Goal: Task Accomplishment & Management: Manage account settings

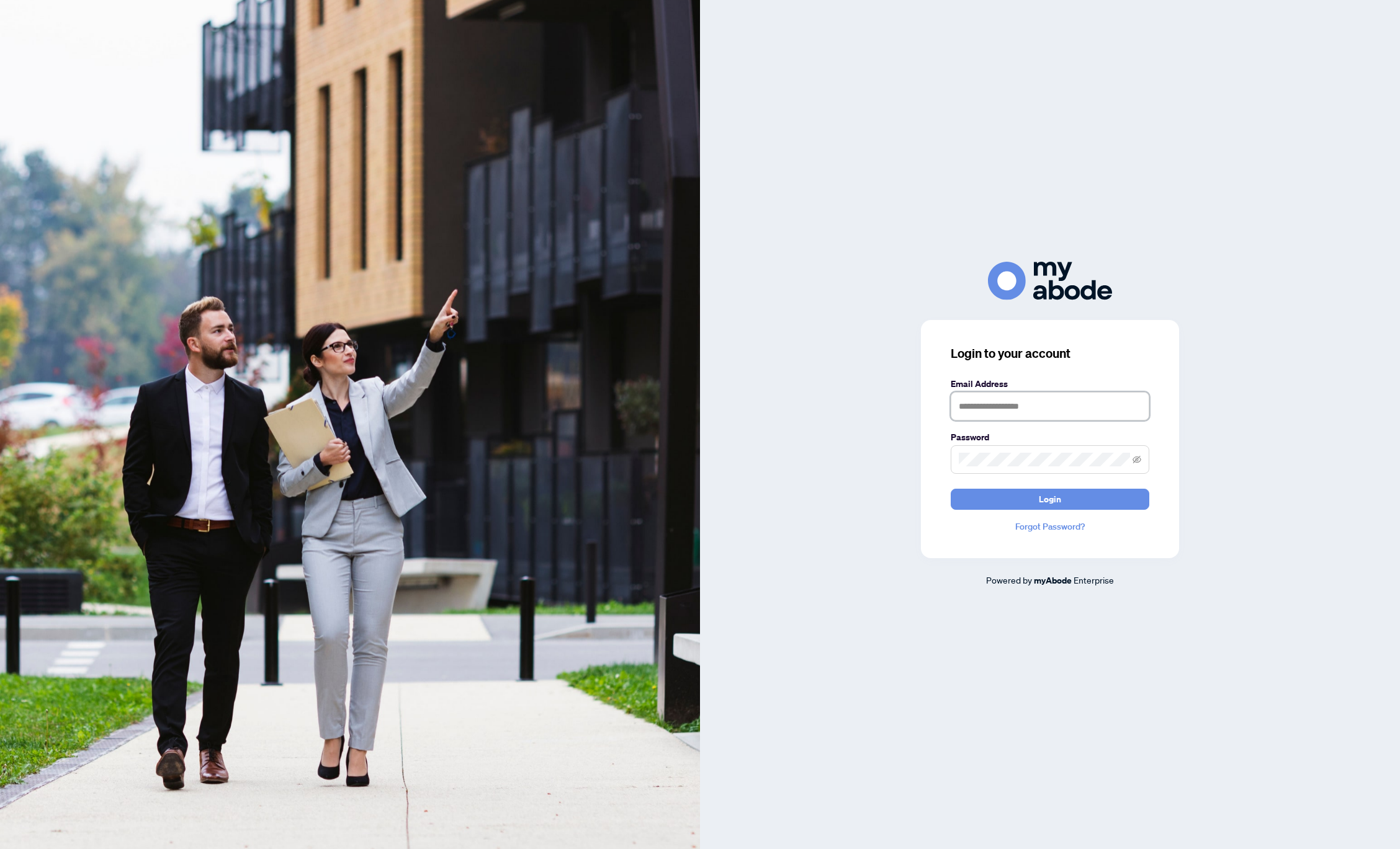
type input "**********"
click at [1139, 459] on icon "eye-invisible" at bounding box center [1137, 460] width 9 height 9
click at [998, 498] on button "Login" at bounding box center [1050, 499] width 199 height 21
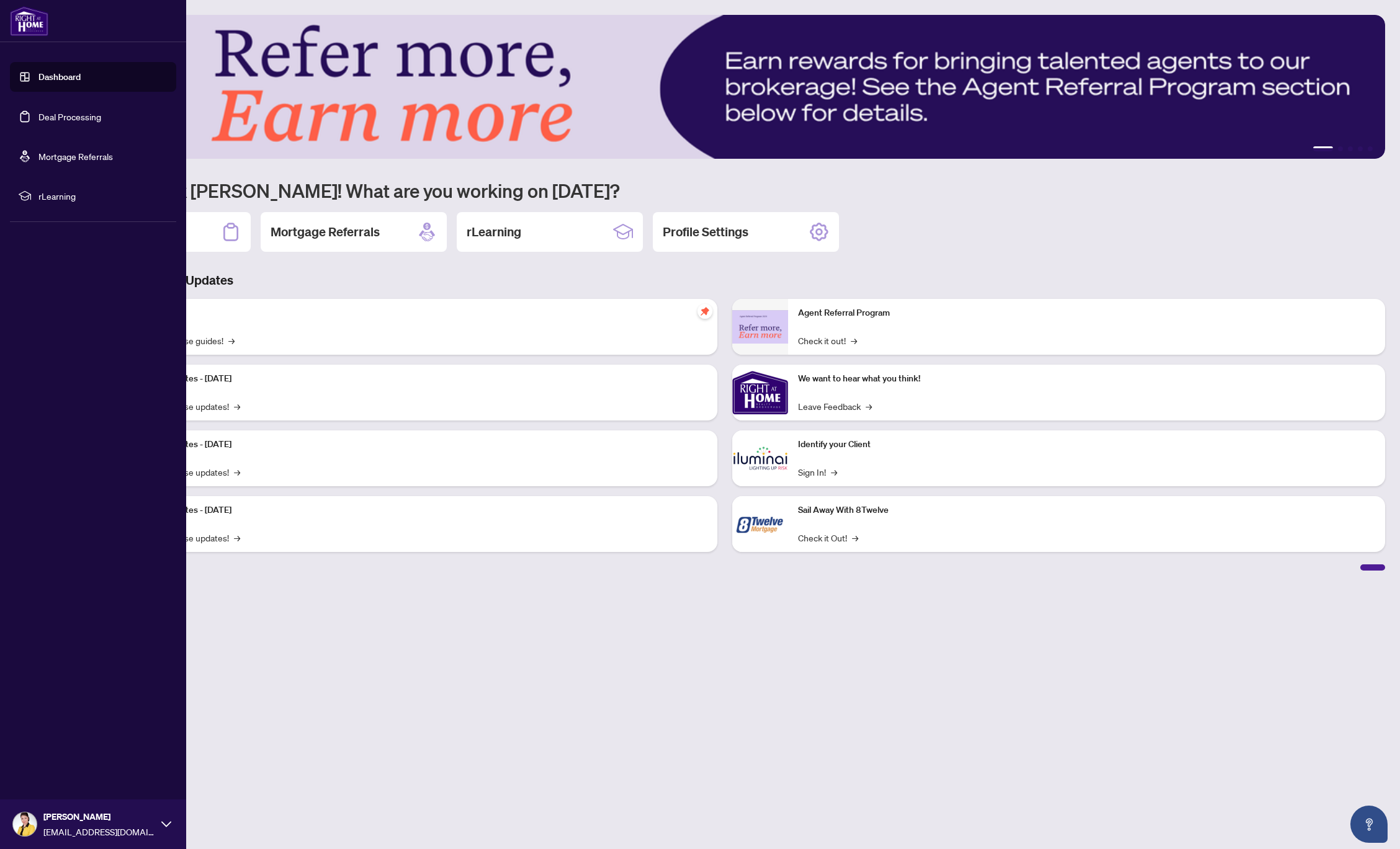
click at [51, 114] on link "Deal Processing" at bounding box center [70, 117] width 63 height 11
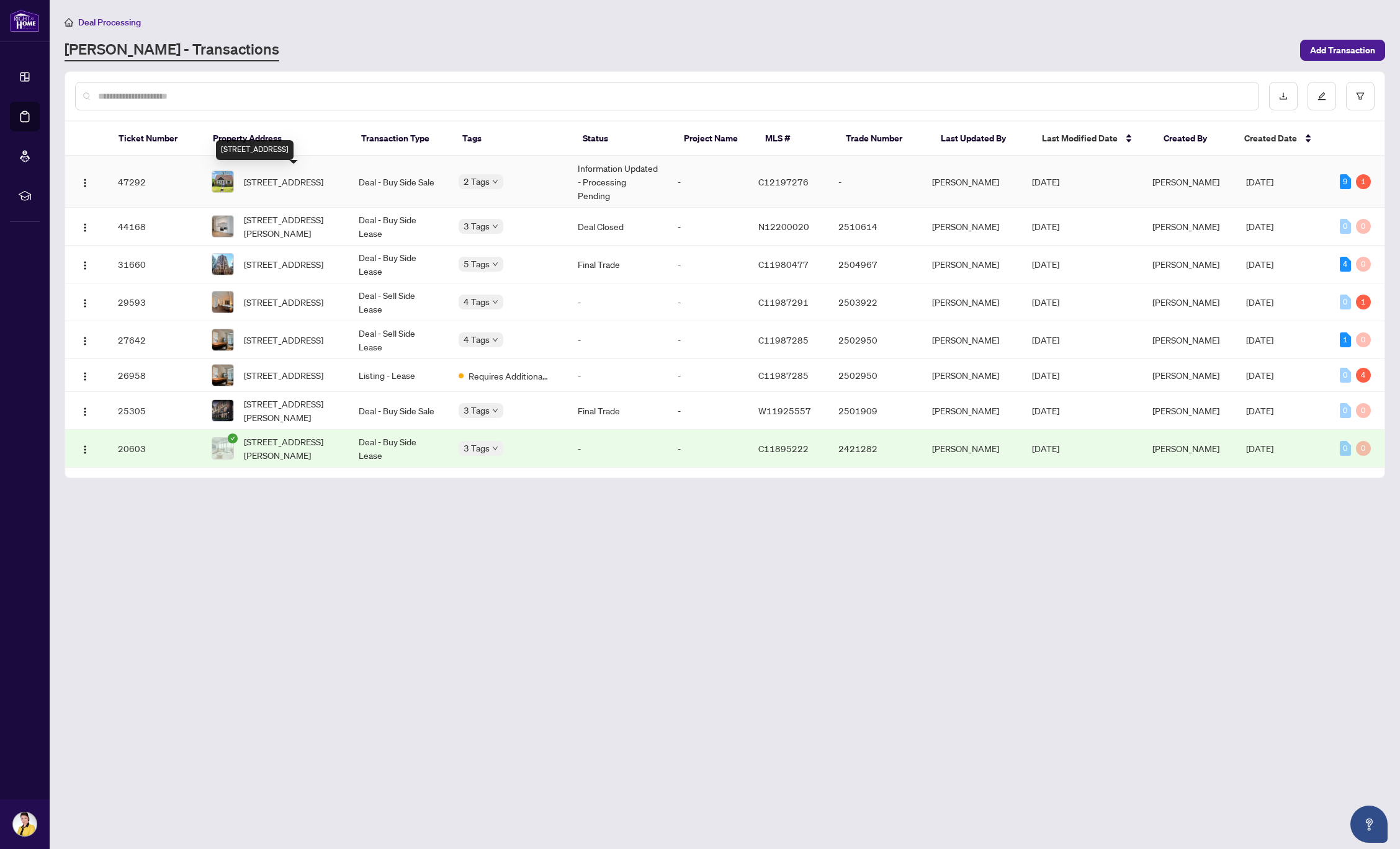
click at [275, 183] on span "[STREET_ADDRESS]" at bounding box center [283, 182] width 80 height 14
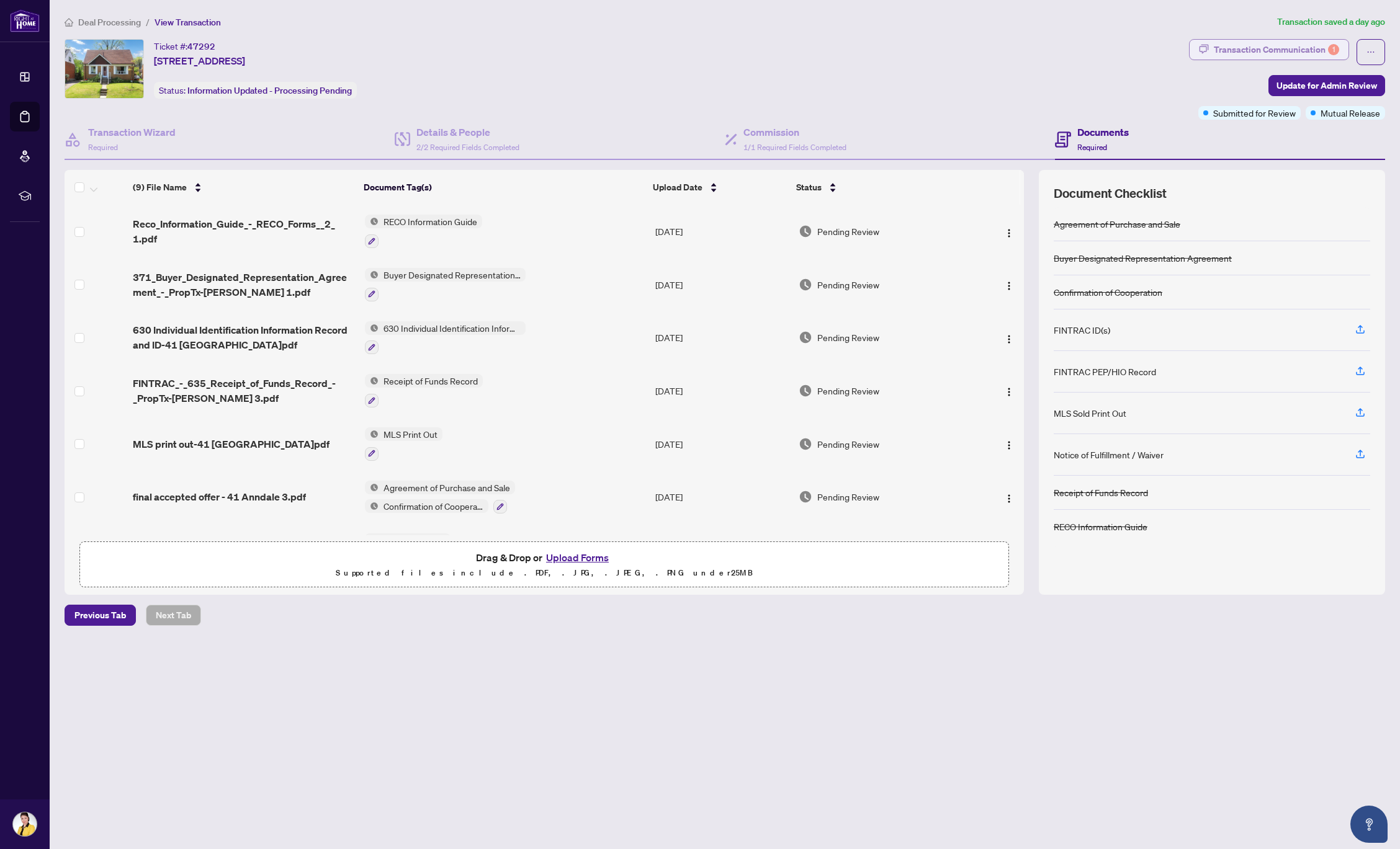
click at [1259, 50] on div "Transaction Communication 1" at bounding box center [1276, 49] width 125 height 20
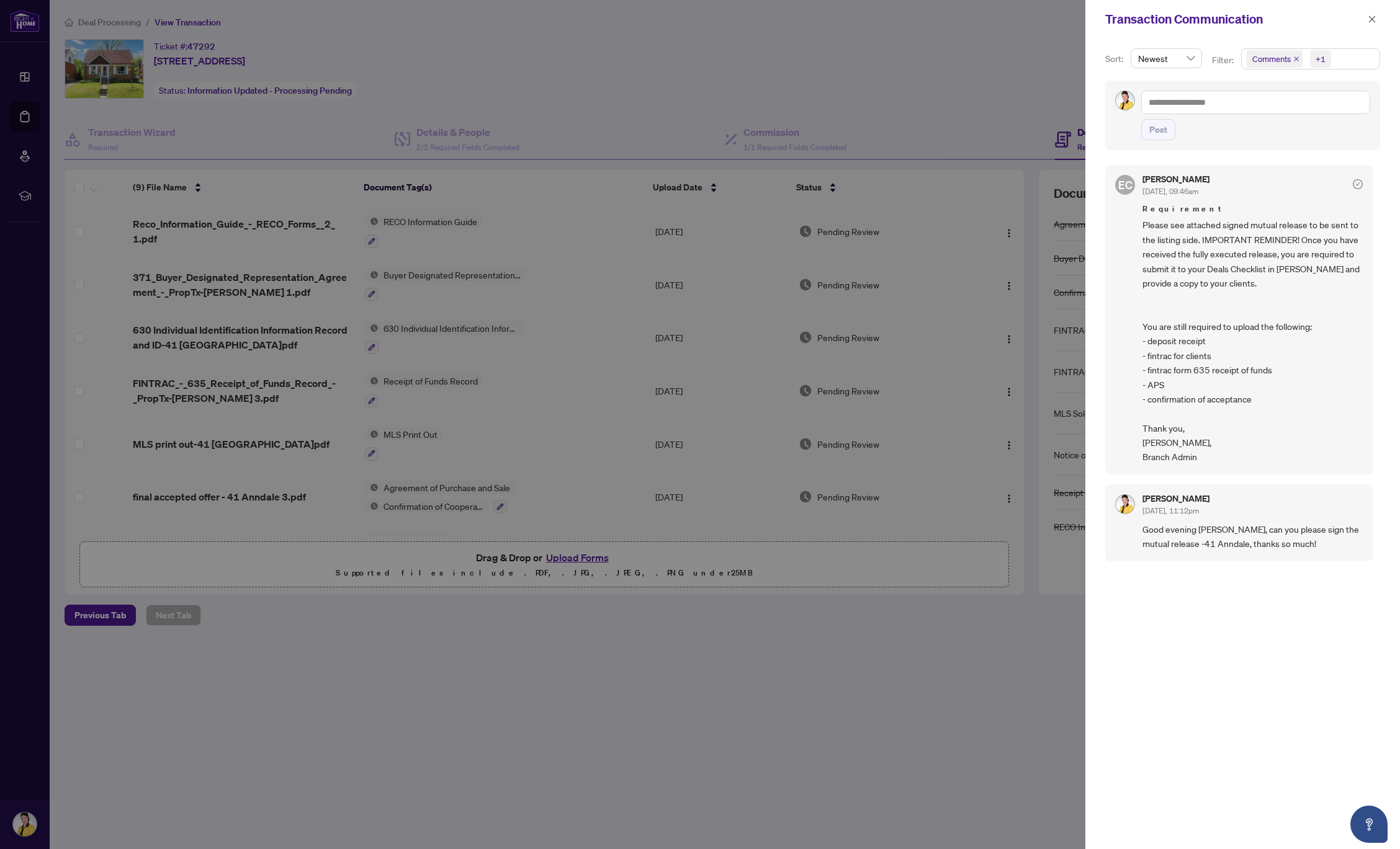
click at [888, 70] on div at bounding box center [700, 424] width 1400 height 849
click at [1369, 20] on icon "close" at bounding box center [1373, 19] width 9 height 9
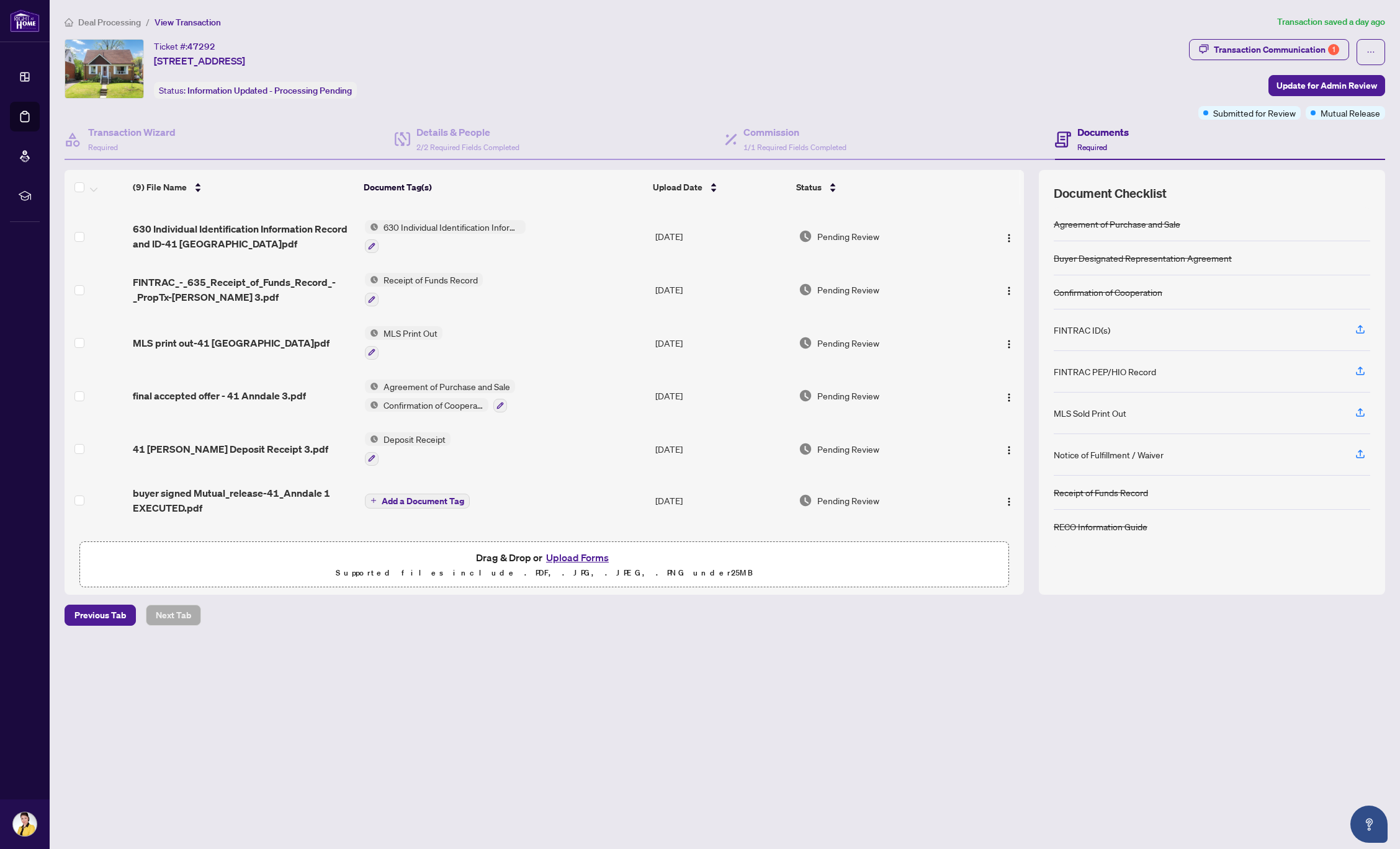
scroll to position [146, 0]
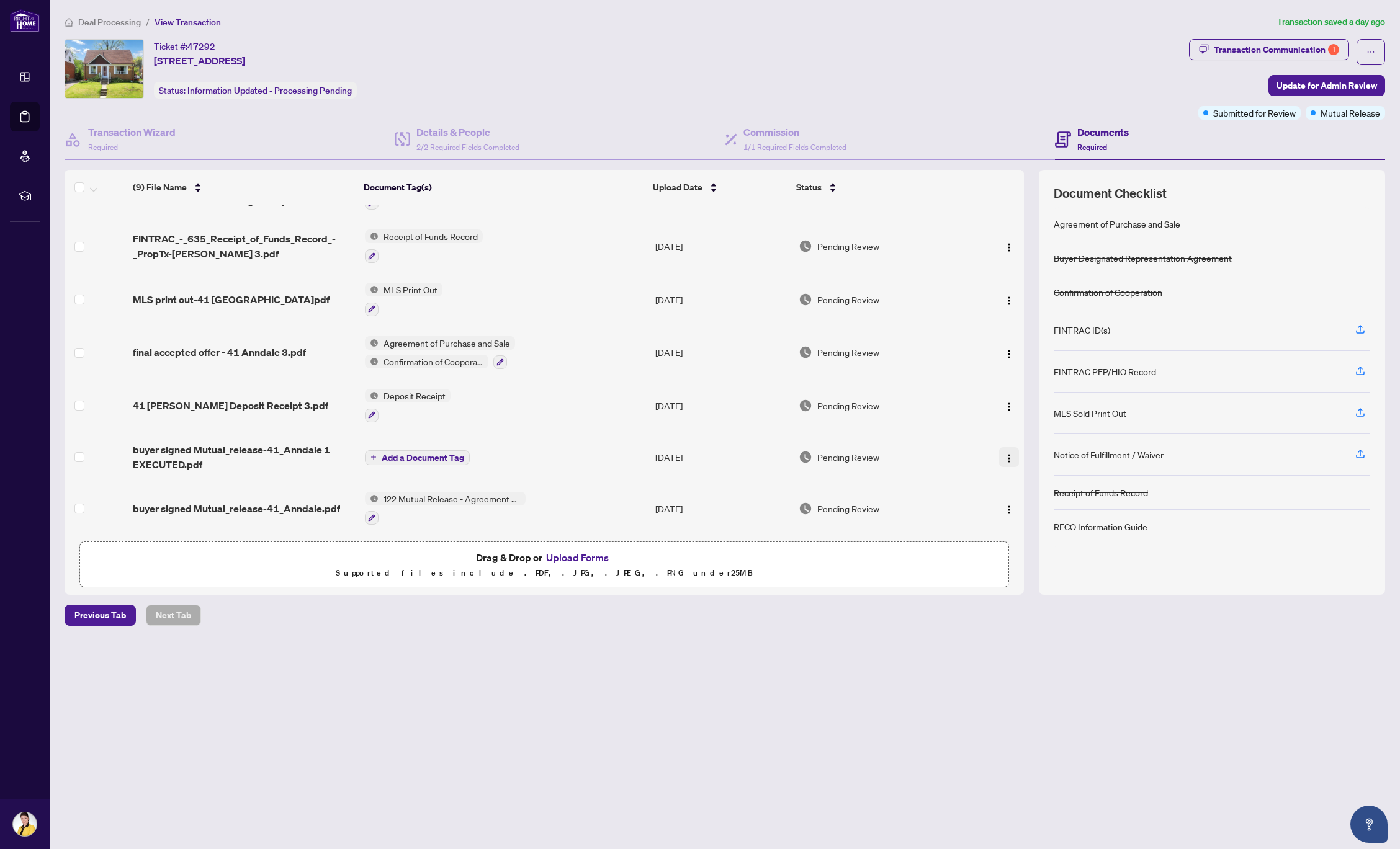
click at [1005, 455] on img "button" at bounding box center [1009, 458] width 10 height 10
click at [1016, 537] on span "Manage Document Tags" at bounding box center [1064, 537] width 118 height 14
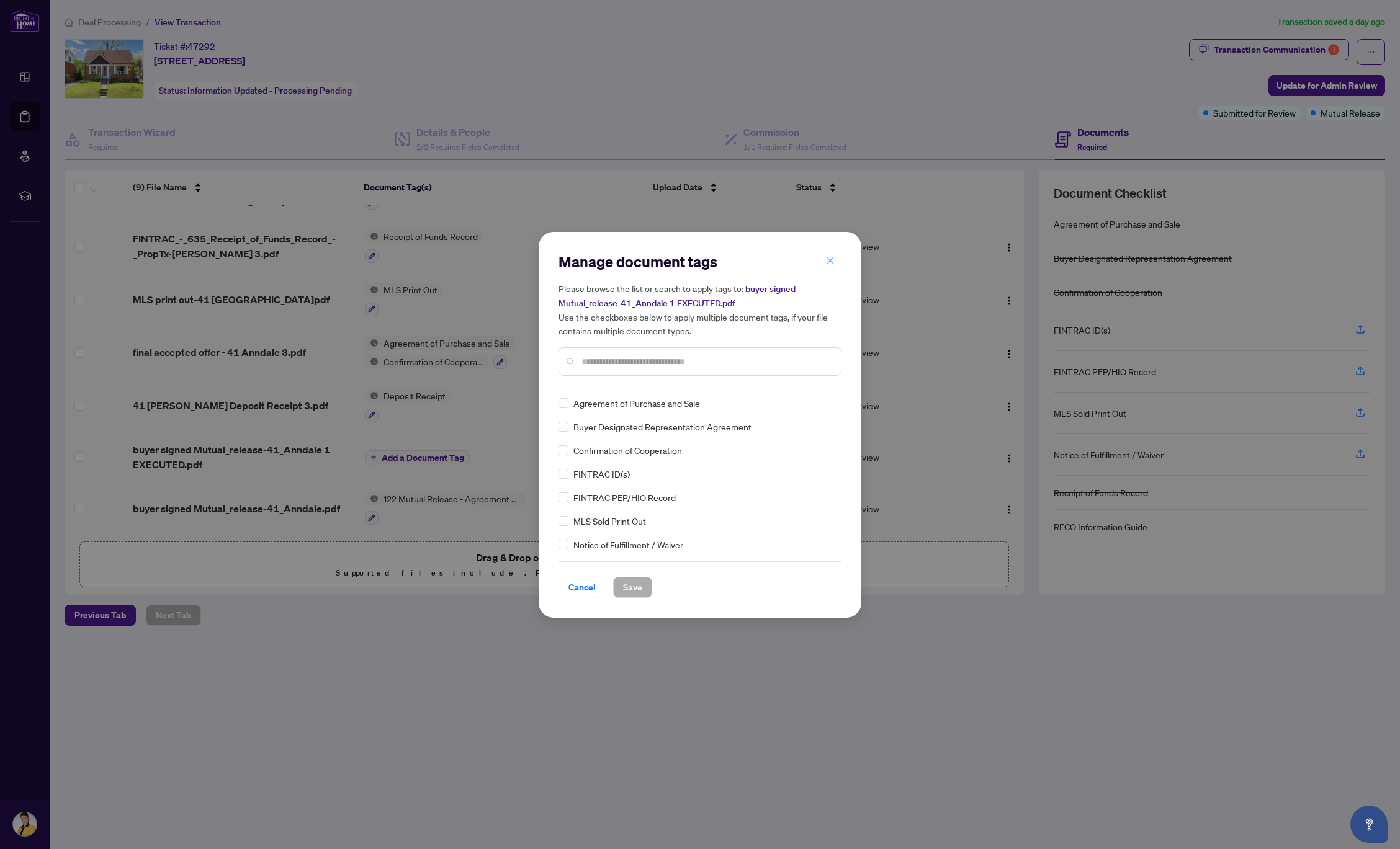
click at [833, 260] on icon "close" at bounding box center [831, 261] width 7 height 7
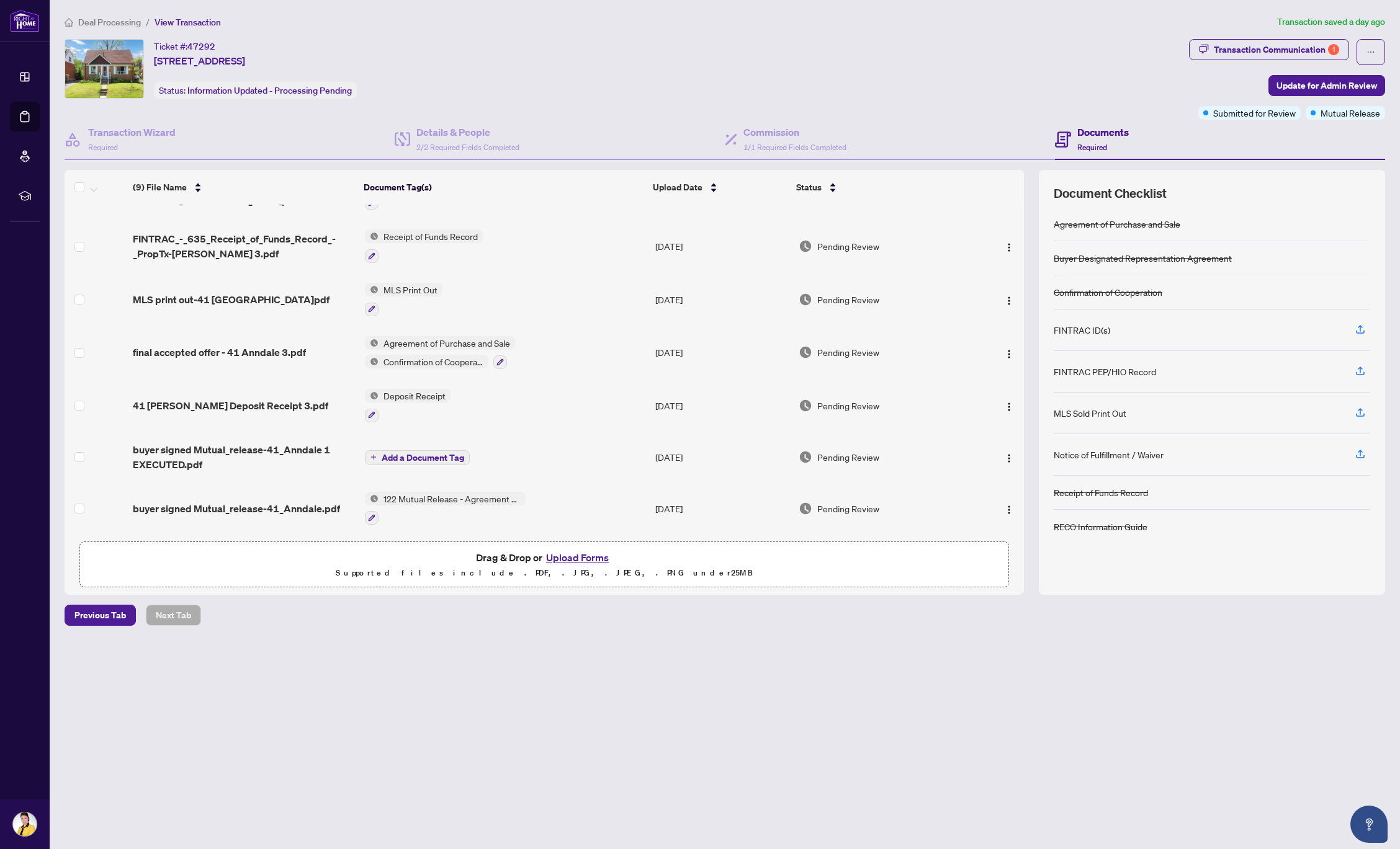
click at [459, 455] on span "Add a Document Tag" at bounding box center [423, 458] width 82 height 9
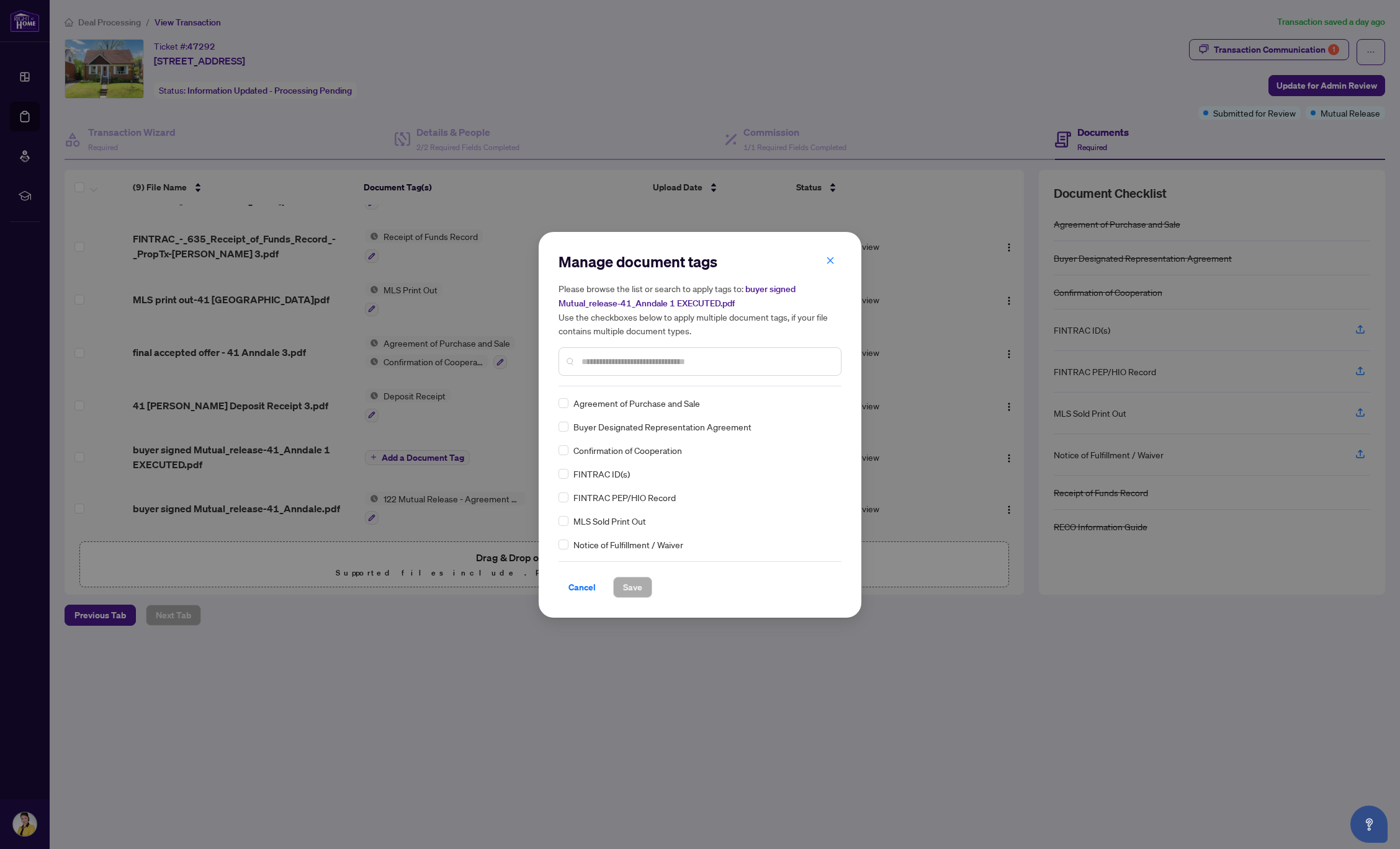
click at [609, 390] on div "Manage document tags Please browse the list or search to apply tags to: buyer s…" at bounding box center [700, 424] width 283 height 346
click at [622, 360] on input "text" at bounding box center [706, 362] width 250 height 14
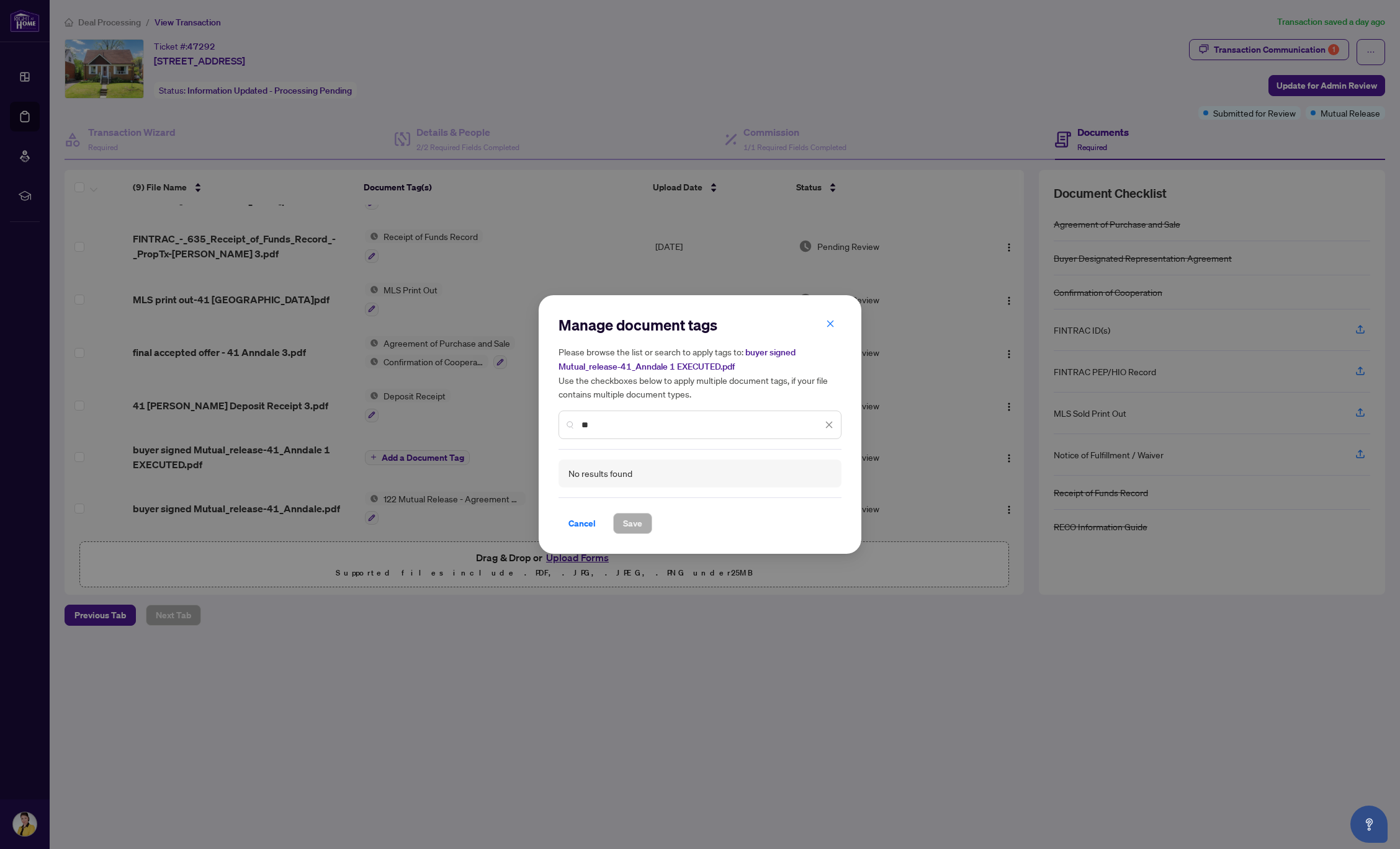
type input "*"
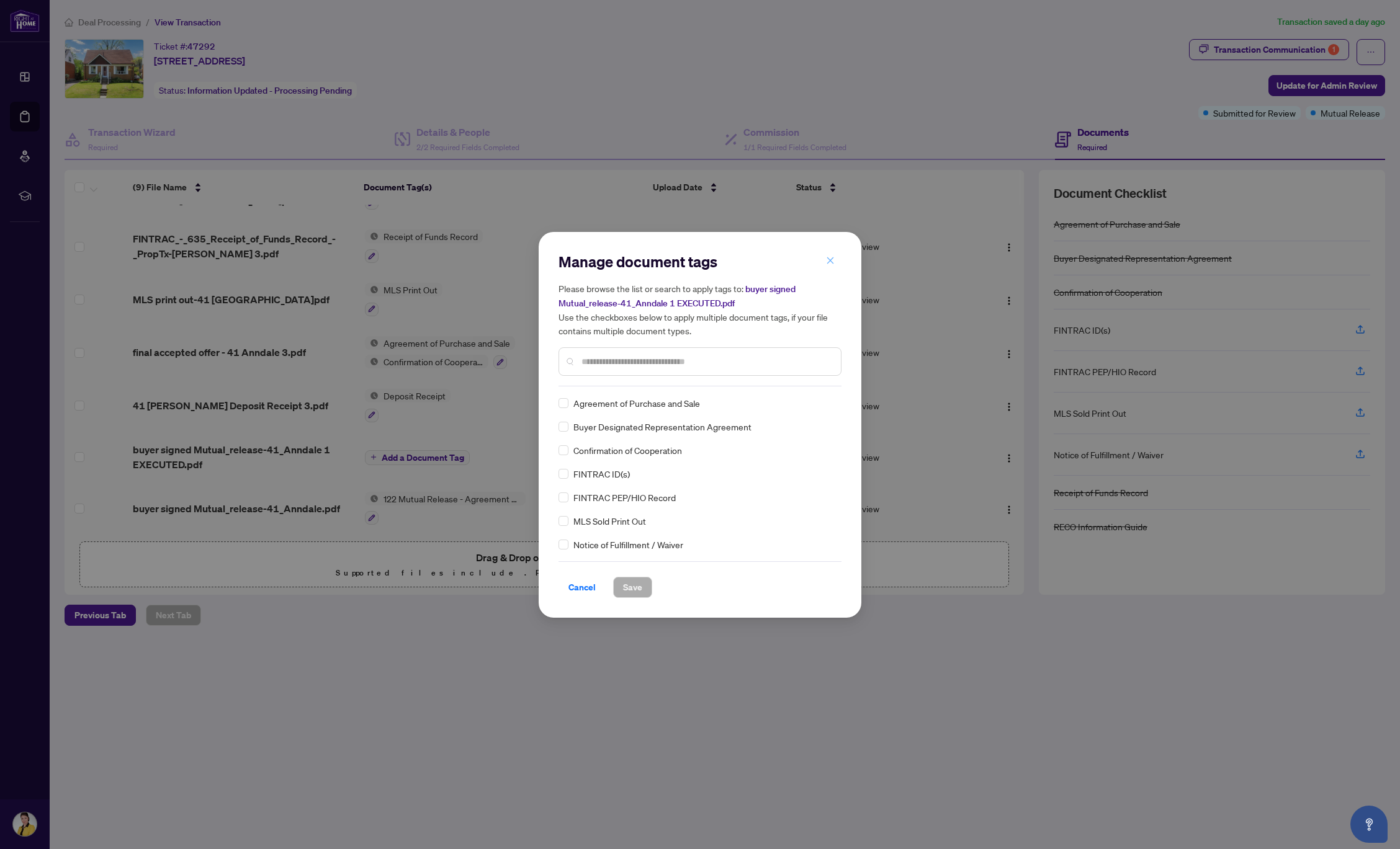
click at [830, 260] on icon "close" at bounding box center [830, 260] width 9 height 9
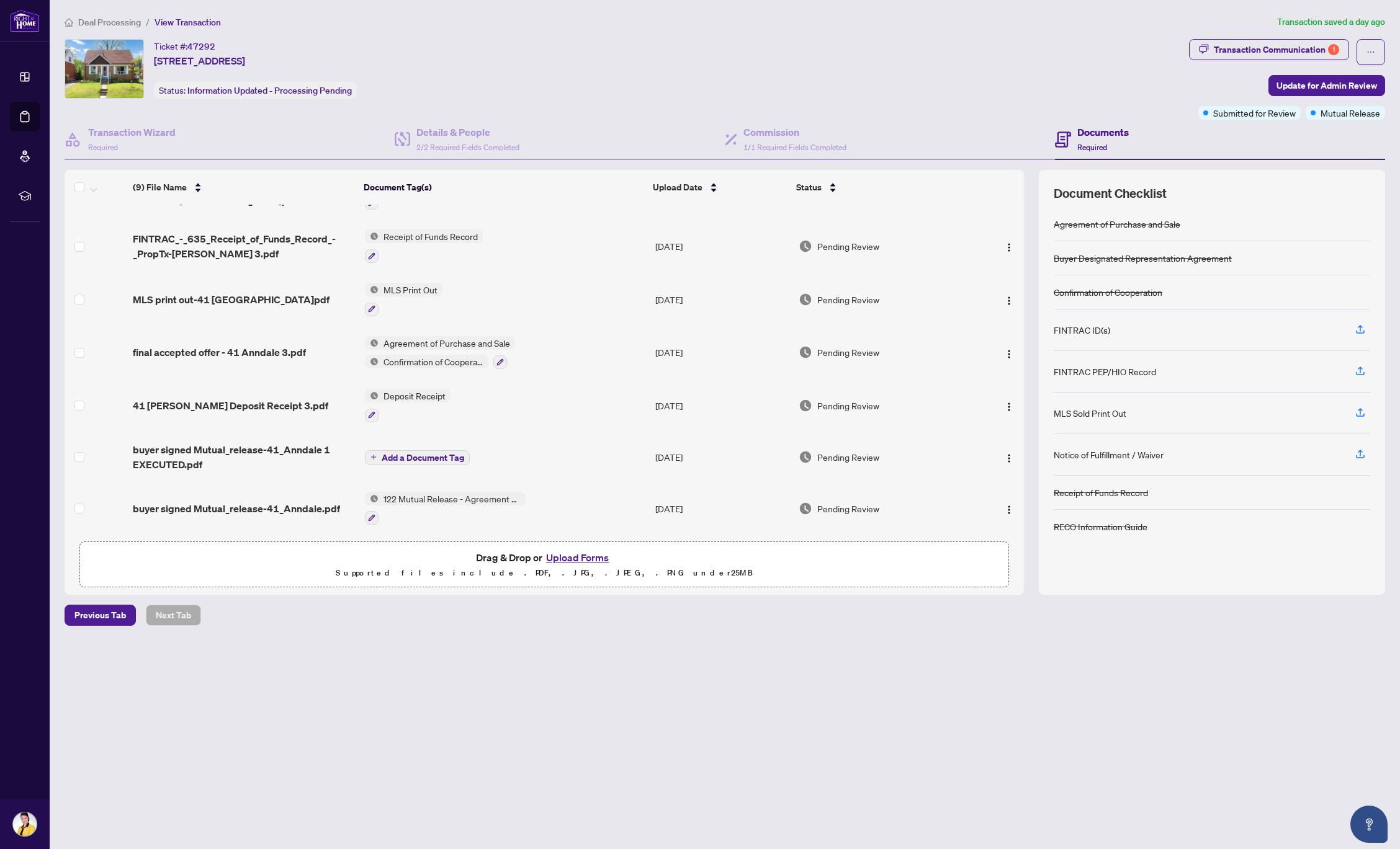
click at [830, 260] on div "Manage document tags Please browse the list or search to apply tags to: buyer s…" at bounding box center [700, 424] width 1400 height 849
